Goal: Task Accomplishment & Management: Manage account settings

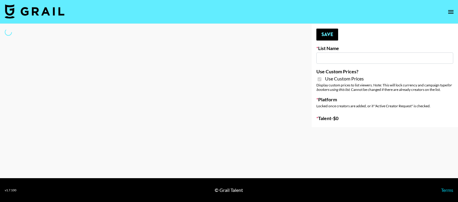
type input "Redence Beauty"
checkbox input "true"
select select "Brand"
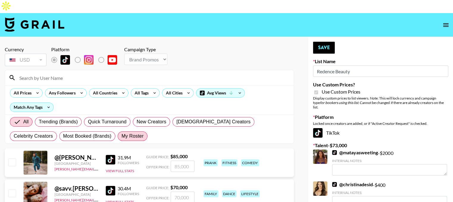
click at [118, 131] on label "My Roster" at bounding box center [133, 136] width 30 height 10
click at [122, 136] on input "My Roster" at bounding box center [122, 136] width 0 height 0
radio input "true"
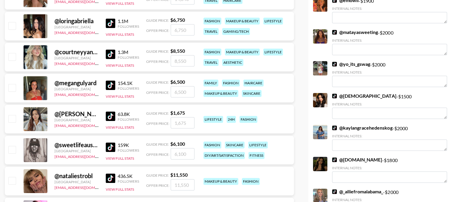
scroll to position [695, 0]
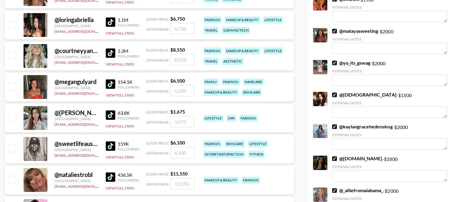
click at [16, 76] on div "@ megangulyard United States dilnasheen.batool@grail-talent.com 154.1K Follower…" at bounding box center [149, 87] width 289 height 29
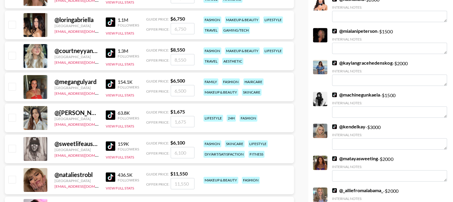
click at [13, 83] on input "checkbox" at bounding box center [11, 86] width 7 height 7
checkbox input "true"
click at [179, 85] on input "6500" at bounding box center [183, 90] width 24 height 11
type input "2"
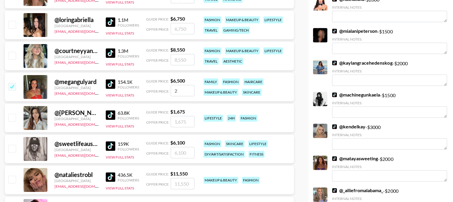
checkbox input "true"
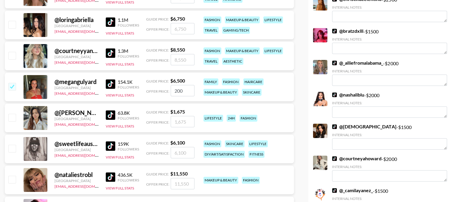
type input "2000"
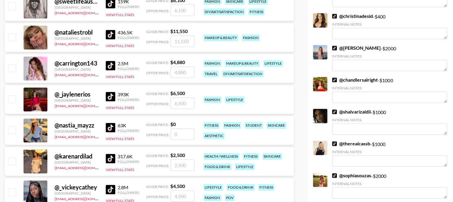
checkbox input "false"
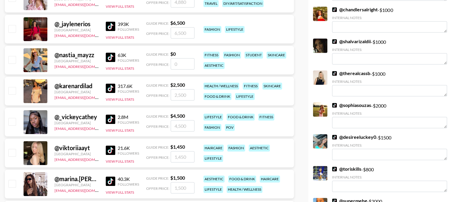
scroll to position [916, 0]
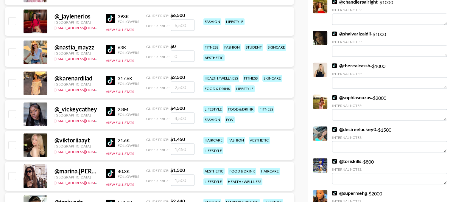
type input "2000"
click at [15, 79] on input "checkbox" at bounding box center [11, 82] width 7 height 7
checkbox input "true"
click at [177, 81] on input "2500" at bounding box center [183, 86] width 24 height 11
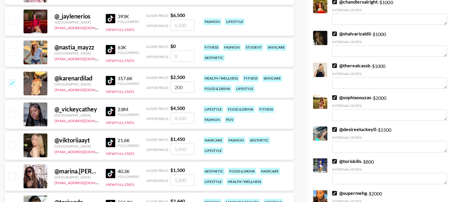
type input "2000"
checkbox input "false"
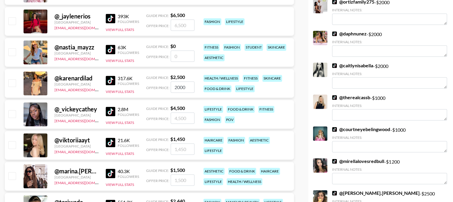
type input "2000"
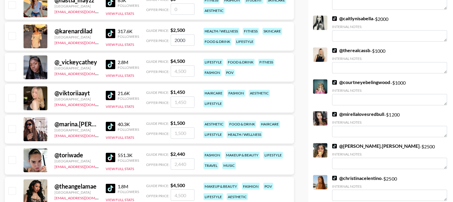
scroll to position [965, 0]
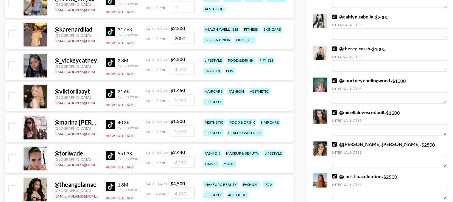
click at [12, 61] on input "checkbox" at bounding box center [11, 64] width 7 height 7
checkbox input "true"
click at [181, 63] on input "4500" at bounding box center [183, 68] width 24 height 11
type input "2000"
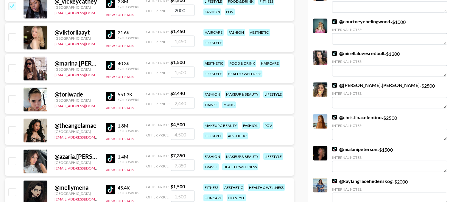
scroll to position [1024, 0]
click at [17, 60] on div "@ marina.ledean United States dilnasheen.batool@grail-talent.com 40.3K Follower…" at bounding box center [149, 68] width 289 height 29
click at [15, 64] on input "checkbox" at bounding box center [11, 67] width 7 height 7
checkbox input "true"
type input "1500"
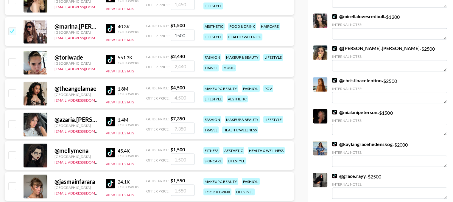
scroll to position [1063, 0]
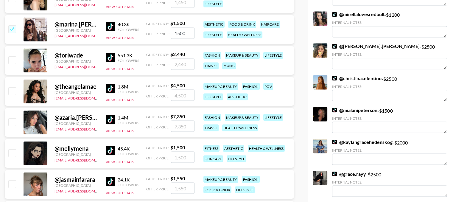
click at [13, 87] on input "checkbox" at bounding box center [11, 90] width 7 height 7
checkbox input "true"
click at [182, 89] on input "4500" at bounding box center [183, 94] width 24 height 11
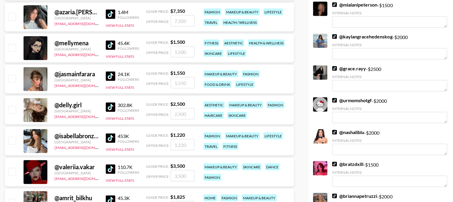
scroll to position [1168, 0]
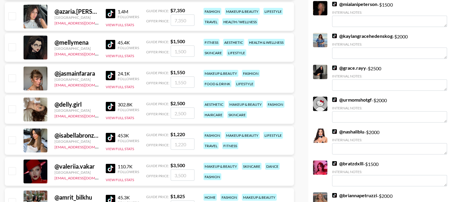
type input "2000"
click at [14, 105] on input "checkbox" at bounding box center [11, 108] width 7 height 7
checkbox input "true"
click at [176, 108] on input "2500" at bounding box center [183, 113] width 24 height 11
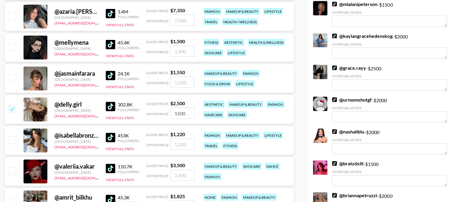
type input "1500"
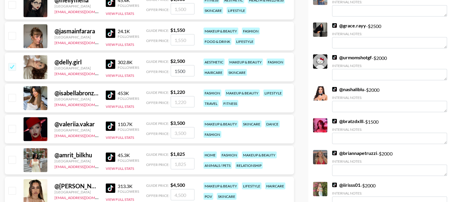
scroll to position [1211, 0]
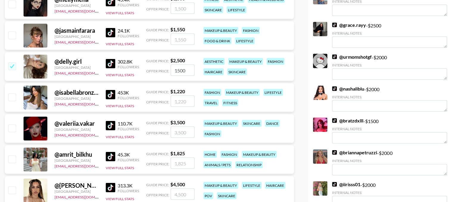
click at [17, 114] on div "@ valeriia.vakar United States dilnasheen.batool@grail-talent.com 110.7K Follow…" at bounding box center [149, 128] width 289 height 29
click at [14, 125] on input "checkbox" at bounding box center [11, 128] width 7 height 7
checkbox input "true"
click at [181, 127] on input "3500" at bounding box center [183, 132] width 24 height 11
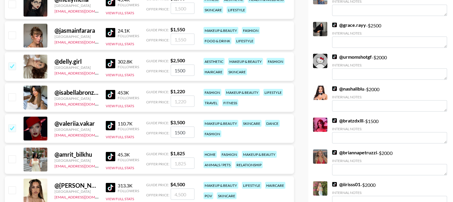
type input "1500"
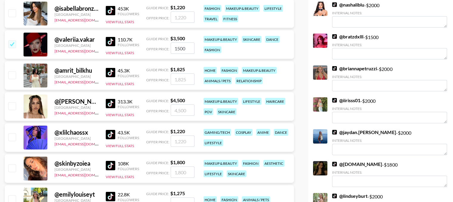
scroll to position [1297, 0]
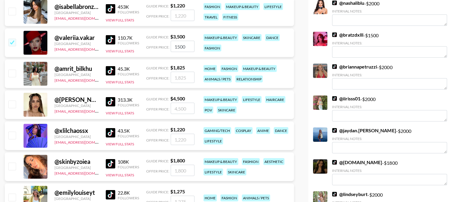
click at [15, 101] on input "checkbox" at bounding box center [11, 104] width 7 height 7
checkbox input "true"
click at [179, 103] on input "4500" at bounding box center [183, 108] width 24 height 11
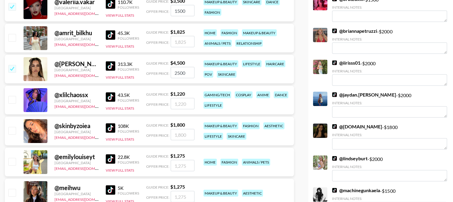
scroll to position [1337, 0]
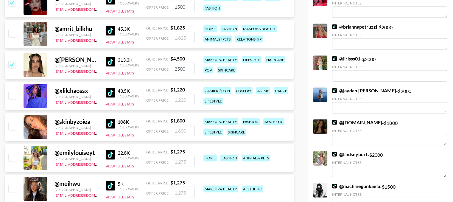
type input "2500"
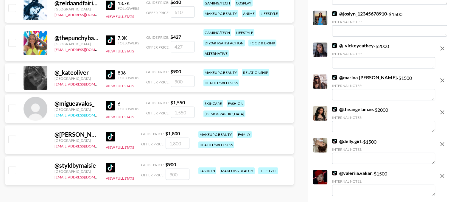
scroll to position [1796, 0]
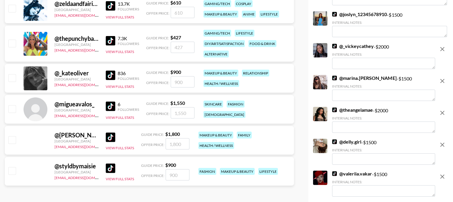
click at [12, 136] on input "checkbox" at bounding box center [11, 139] width 7 height 7
checkbox input "true"
click at [176, 138] on input "1800" at bounding box center [178, 143] width 24 height 11
type input "1500"
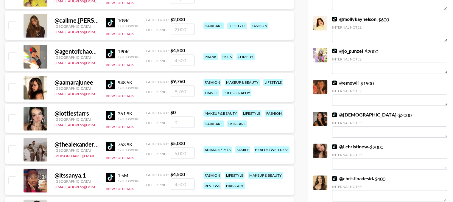
scroll to position [0, 0]
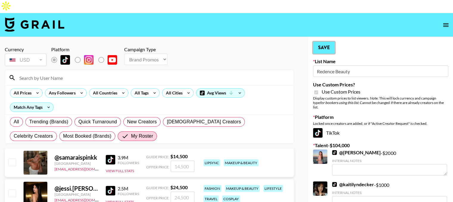
click at [329, 42] on button "Save" at bounding box center [324, 48] width 22 height 12
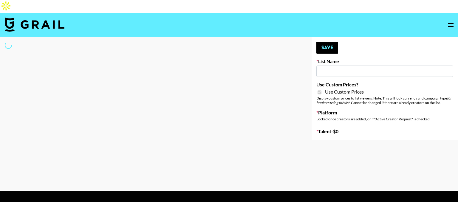
type input "Dime Beauty"
checkbox input "true"
select select "Brand"
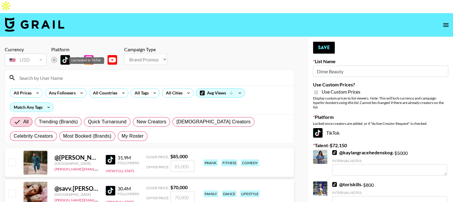
click at [72, 63] on div "List locked to TikTok." at bounding box center [86, 60] width 35 height 7
click at [51, 73] on input at bounding box center [153, 78] width 274 height 10
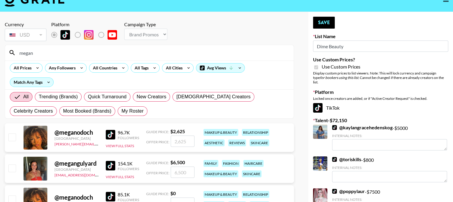
scroll to position [25, 0]
type input "megan"
click at [13, 164] on input "checkbox" at bounding box center [11, 167] width 7 height 7
checkbox input "true"
click at [186, 167] on input "6500" at bounding box center [183, 172] width 24 height 11
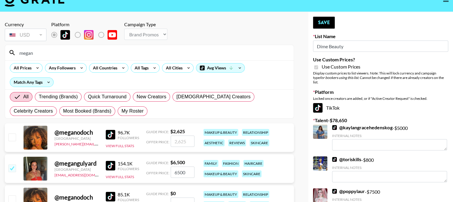
click at [186, 167] on input "6500" at bounding box center [183, 172] width 24 height 11
click at [179, 167] on input "6500" at bounding box center [183, 172] width 24 height 11
type input "3000"
click at [23, 48] on input "megan" at bounding box center [153, 53] width 274 height 10
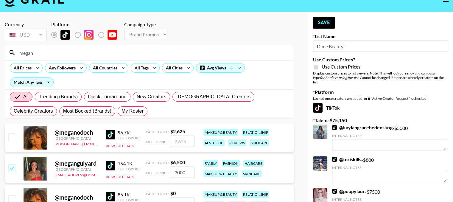
click at [23, 48] on input "megan" at bounding box center [153, 53] width 274 height 10
click at [358, 125] on link "@ kaylangracehedenskog" at bounding box center [362, 128] width 60 height 6
click at [85, 48] on input "megan" at bounding box center [153, 53] width 274 height 10
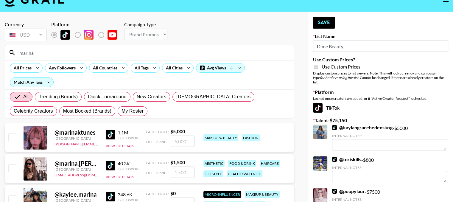
type input "marina"
click at [11, 164] on input "checkbox" at bounding box center [11, 167] width 7 height 7
checkbox input "true"
type input "1500"
click at [184, 167] on input "1500" at bounding box center [183, 172] width 24 height 11
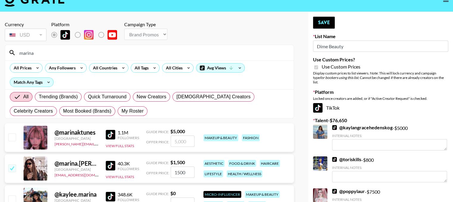
click at [184, 167] on input "1500" at bounding box center [183, 172] width 24 height 11
click at [325, 17] on button "Save" at bounding box center [324, 23] width 22 height 12
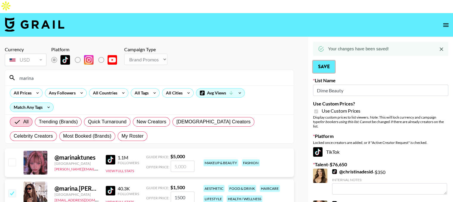
scroll to position [0, 0]
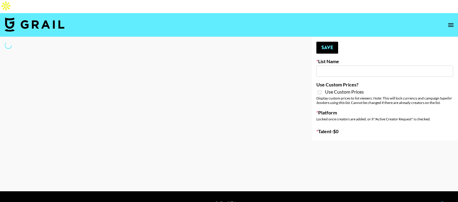
type input "Cosplay"
select select "Song"
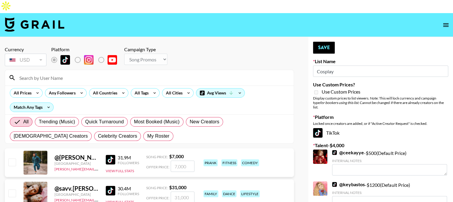
click at [57, 73] on input at bounding box center [153, 78] width 274 height 10
click at [112, 119] on div "All Trending (Music) Quick Turnaround Most Booked (Music) New Creators LGBTQIA+…" at bounding box center [150, 129] width 282 height 29
click at [147, 133] on span "My Roster" at bounding box center [158, 136] width 22 height 7
click at [147, 136] on input "My Roster" at bounding box center [147, 136] width 0 height 0
radio input "true"
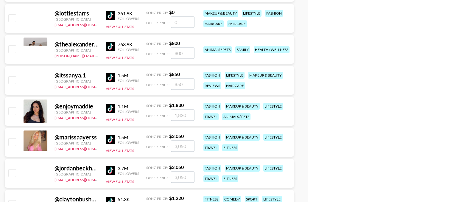
scroll to position [558, 0]
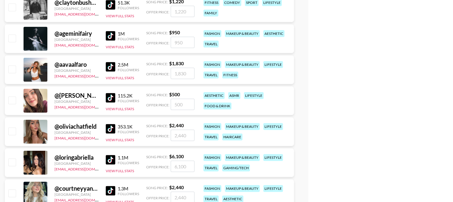
click at [12, 35] on input "checkbox" at bounding box center [11, 38] width 7 height 7
checkbox input "true"
type input "950"
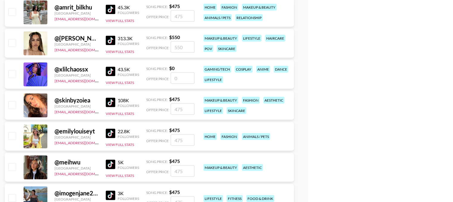
scroll to position [1361, 0]
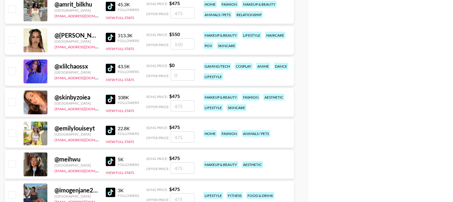
click at [12, 67] on input "checkbox" at bounding box center [11, 70] width 7 height 7
click at [181, 69] on input "number" at bounding box center [183, 74] width 24 height 11
checkbox input "true"
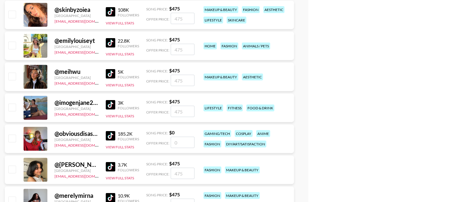
scroll to position [1452, 0]
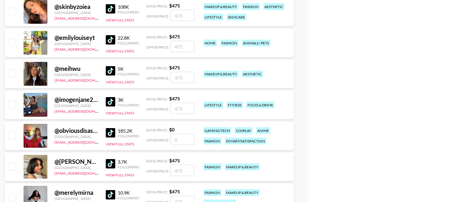
type input "500"
click at [11, 132] on input "checkbox" at bounding box center [11, 135] width 7 height 7
click at [184, 134] on input "number" at bounding box center [183, 139] width 24 height 11
checkbox input "true"
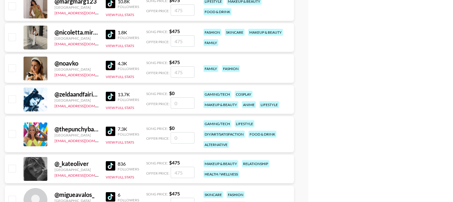
scroll to position [1705, 0]
type input "500"
click at [11, 95] on input "checkbox" at bounding box center [11, 98] width 7 height 7
click at [181, 97] on input "number" at bounding box center [183, 102] width 24 height 11
checkbox input "true"
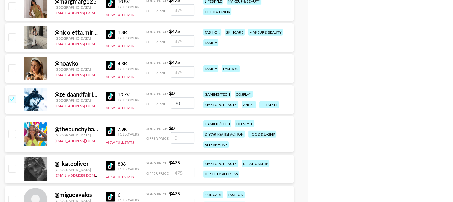
type input "300"
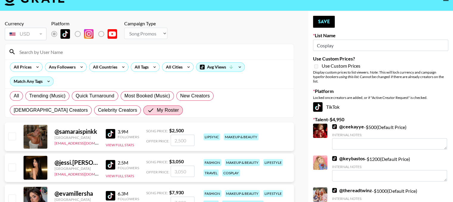
scroll to position [0, 0]
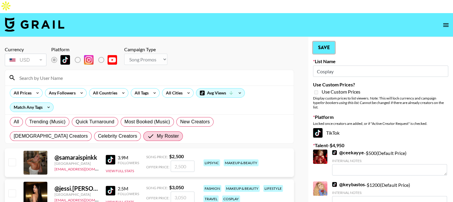
click at [321, 42] on button "Save" at bounding box center [324, 48] width 22 height 12
